Goal: Task Accomplishment & Management: Manage account settings

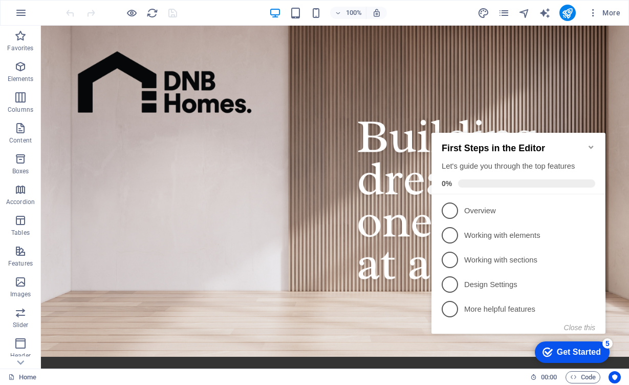
click at [590, 145] on icon "Minimize checklist" at bounding box center [591, 146] width 5 height 3
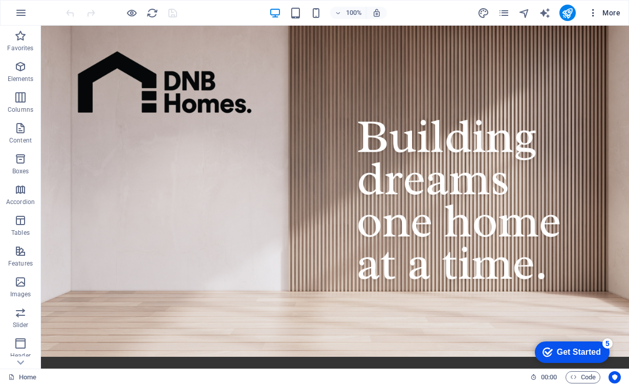
click at [599, 12] on icon "button" at bounding box center [593, 13] width 10 height 10
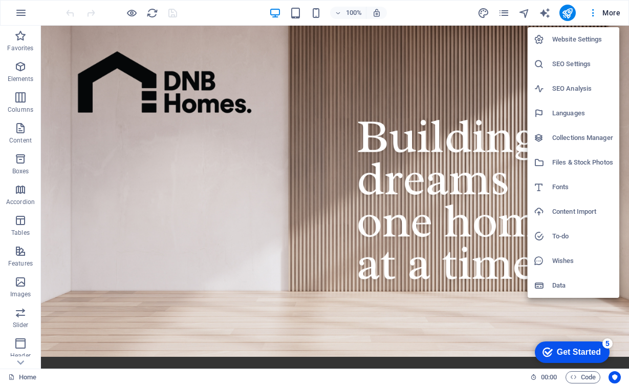
click at [588, 40] on h6 "Website Settings" at bounding box center [583, 39] width 61 height 12
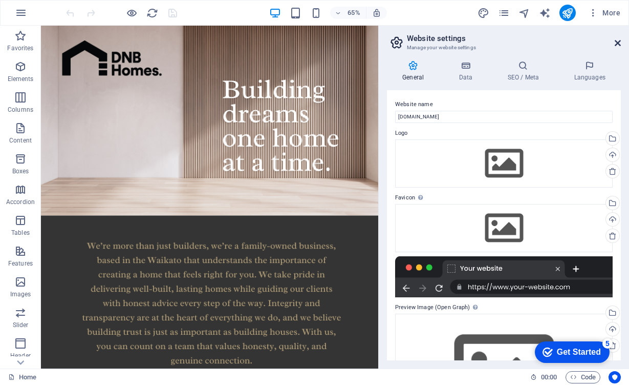
click at [621, 44] on icon at bounding box center [618, 43] width 6 height 8
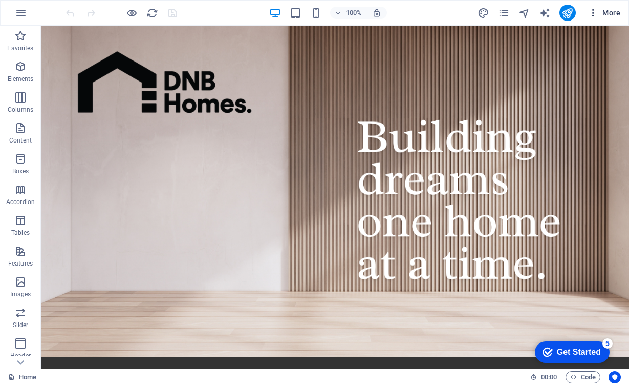
click at [602, 11] on span "More" at bounding box center [604, 13] width 32 height 10
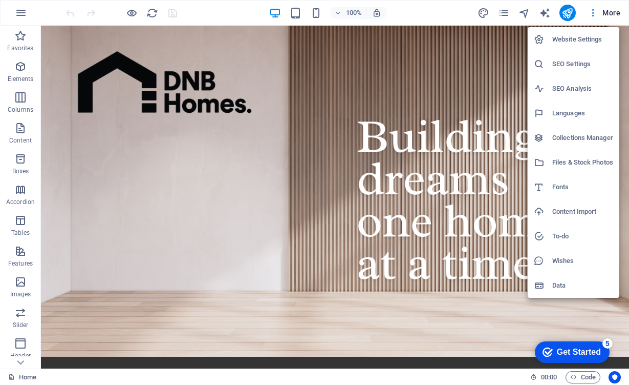
click at [21, 20] on div at bounding box center [314, 192] width 629 height 385
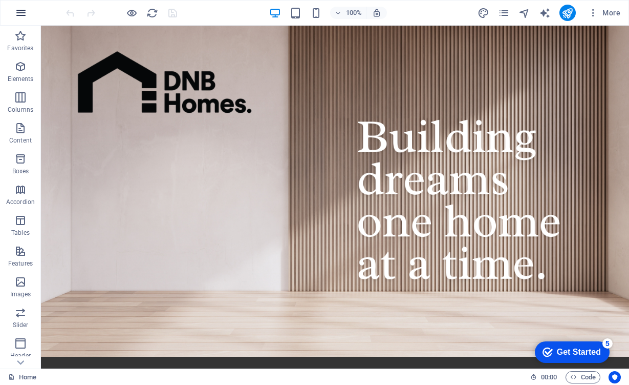
click at [21, 15] on icon "button" at bounding box center [21, 13] width 12 height 12
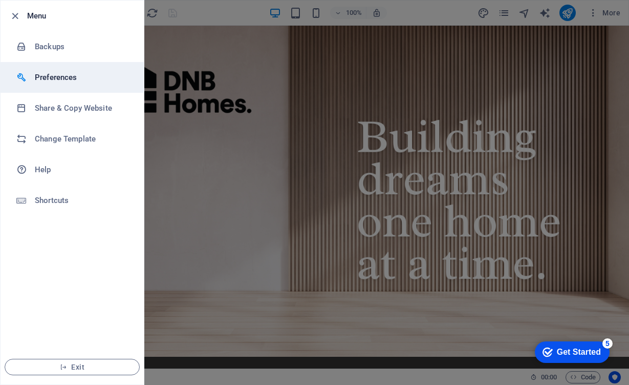
click at [50, 82] on h6 "Preferences" at bounding box center [82, 77] width 95 height 12
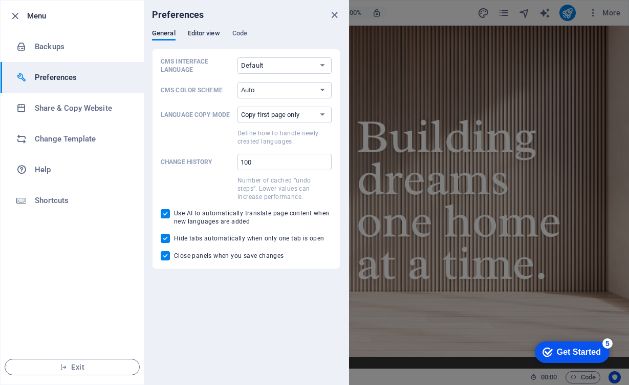
click at [218, 31] on span "Editor view" at bounding box center [204, 34] width 32 height 14
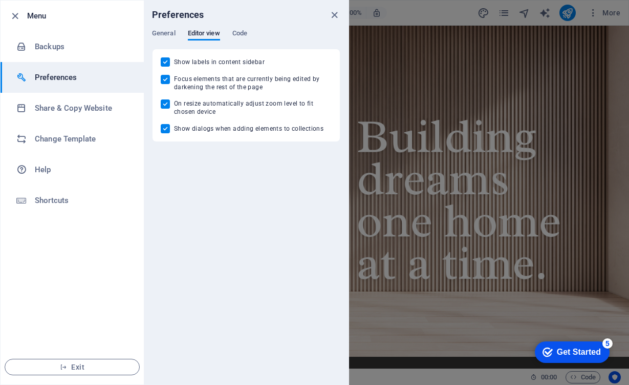
click at [248, 28] on div "Preferences" at bounding box center [246, 15] width 205 height 29
click at [247, 34] on span "Code" at bounding box center [239, 34] width 15 height 14
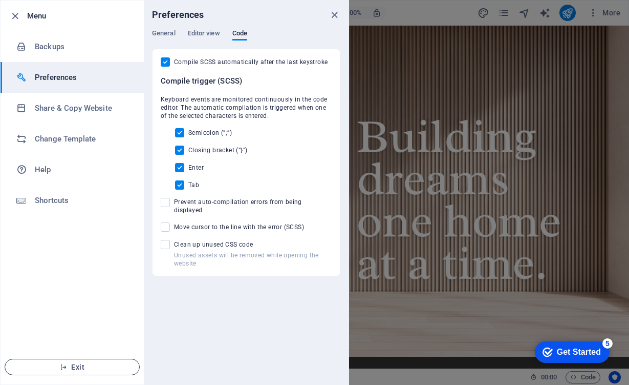
click at [73, 363] on span "Exit" at bounding box center [72, 367] width 118 height 8
